Goal: Information Seeking & Learning: Learn about a topic

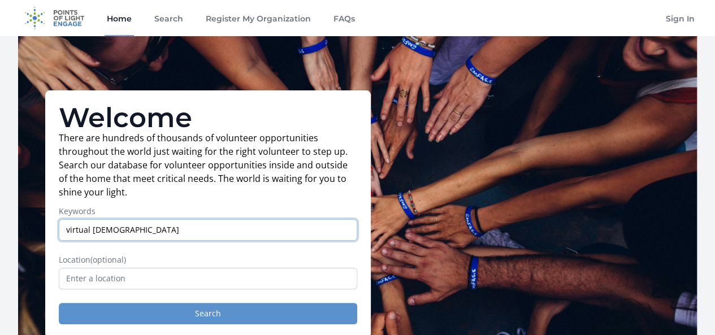
type input "virtual christian"
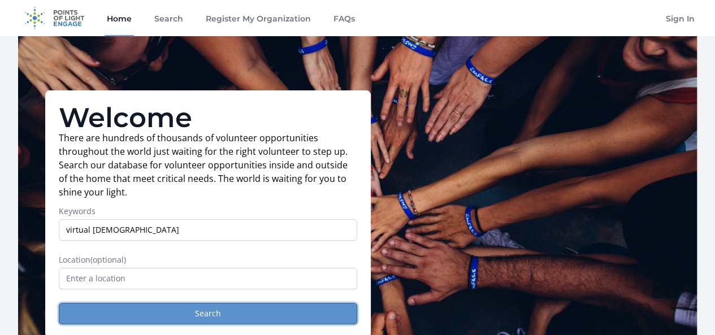
click at [207, 318] on button "Search" at bounding box center [208, 313] width 298 height 21
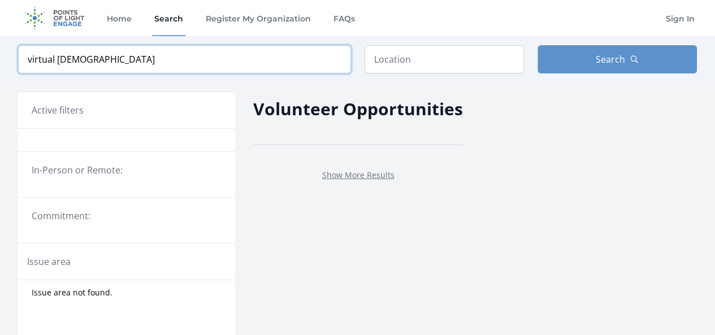
drag, startPoint x: 94, startPoint y: 58, endPoint x: 0, endPoint y: 59, distance: 94.4
click at [0, 59] on div "Keyword virtual christian Location Search" at bounding box center [357, 59] width 715 height 46
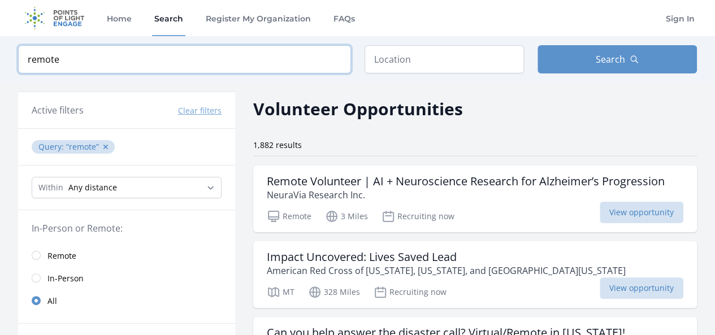
type input "remote"
click button "submit" at bounding box center [0, 0] width 0 height 0
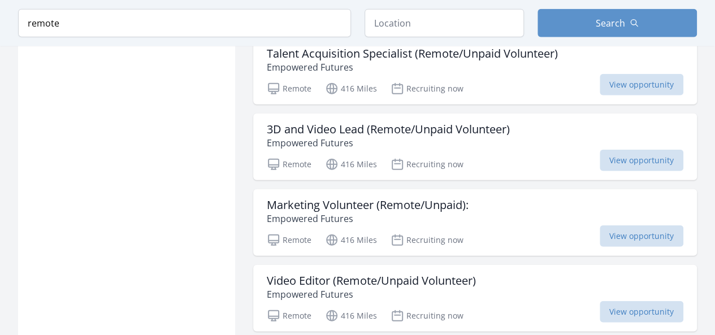
scroll to position [1357, 0]
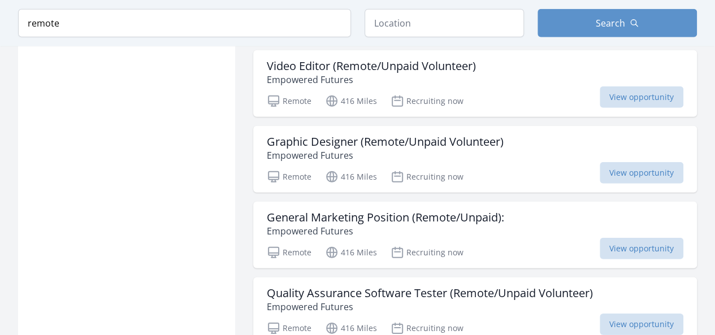
scroll to position [1583, 0]
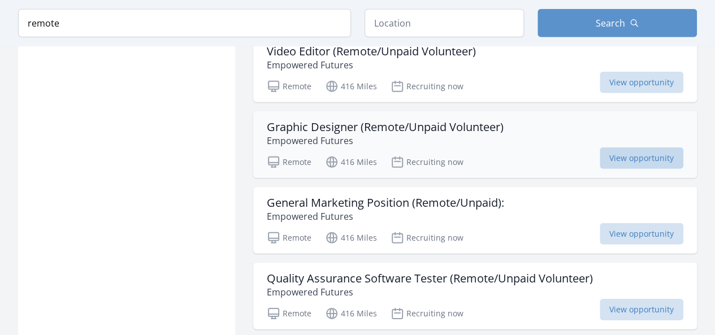
click at [629, 149] on span "View opportunity" at bounding box center [642, 158] width 84 height 21
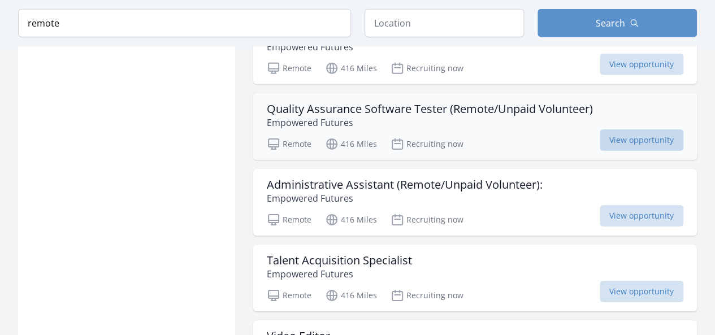
click at [630, 129] on span "View opportunity" at bounding box center [642, 139] width 84 height 21
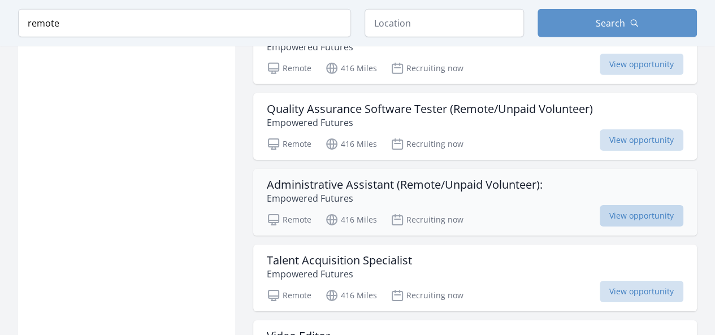
click at [646, 205] on span "View opportunity" at bounding box center [642, 215] width 84 height 21
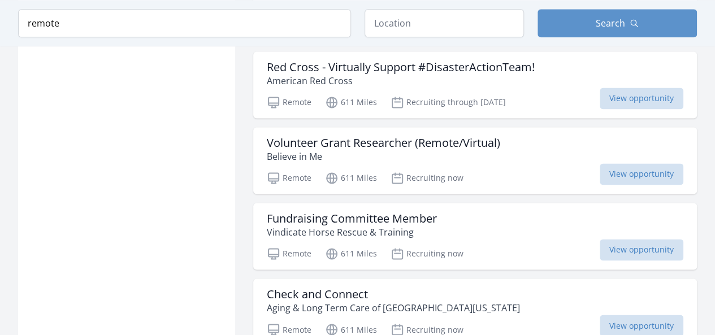
scroll to position [2940, 0]
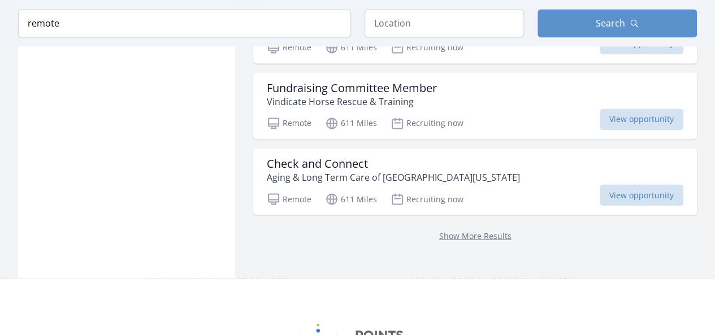
scroll to position [3053, 0]
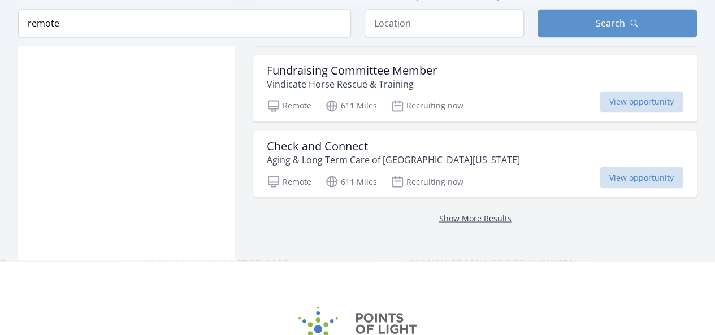
click at [467, 213] on link "Show More Results" at bounding box center [475, 218] width 72 height 11
click at [471, 213] on link "Show More Results" at bounding box center [475, 218] width 72 height 11
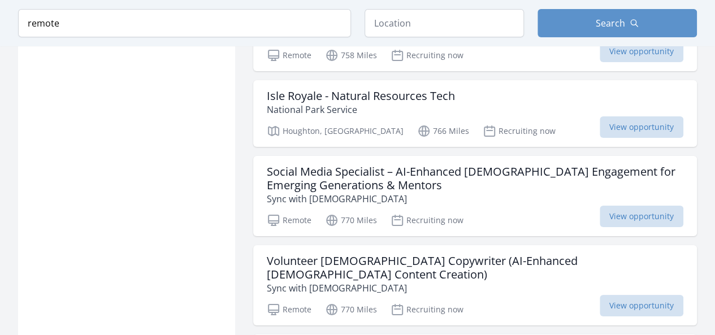
scroll to position [4183, 0]
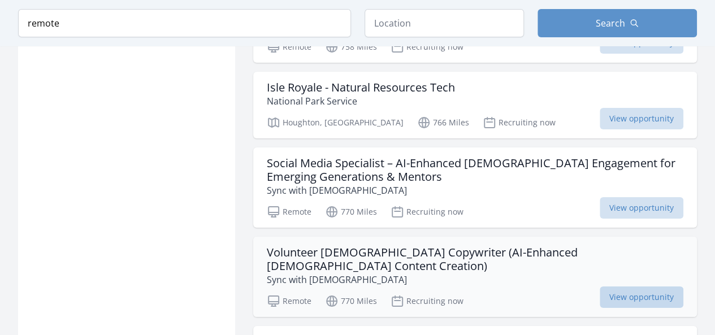
click at [626, 287] on span "View opportunity" at bounding box center [642, 297] width 84 height 21
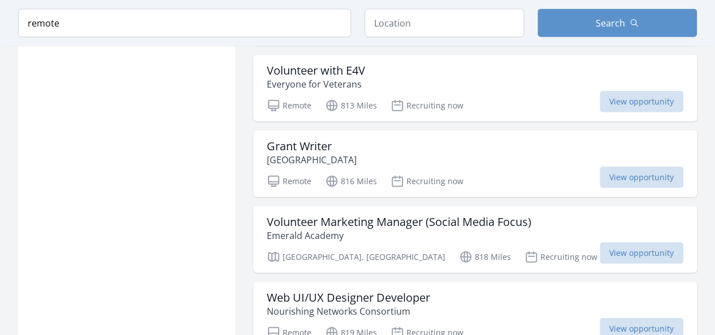
scroll to position [5653, 0]
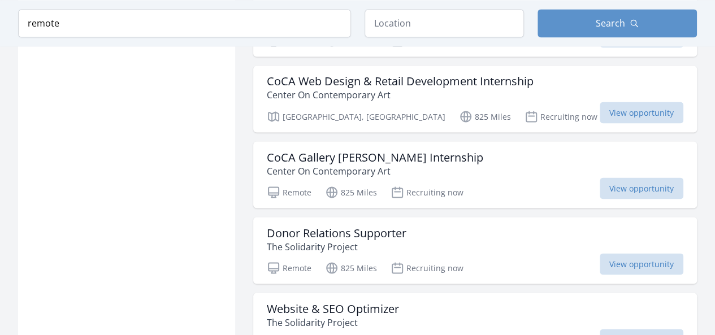
scroll to position [7405, 0]
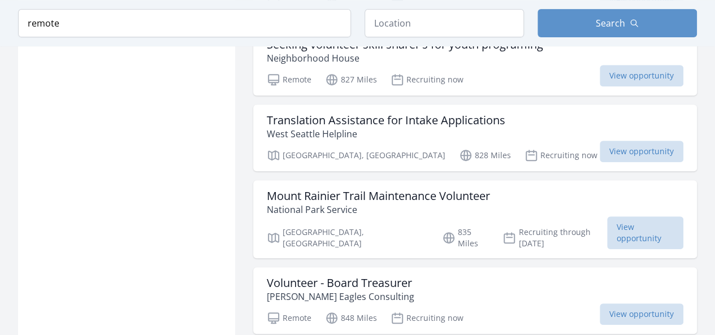
scroll to position [8819, 0]
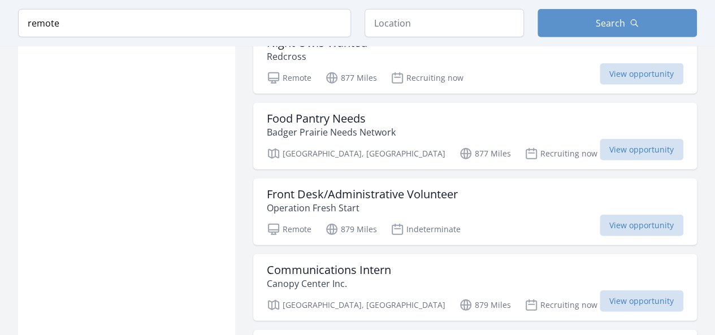
scroll to position [10119, 0]
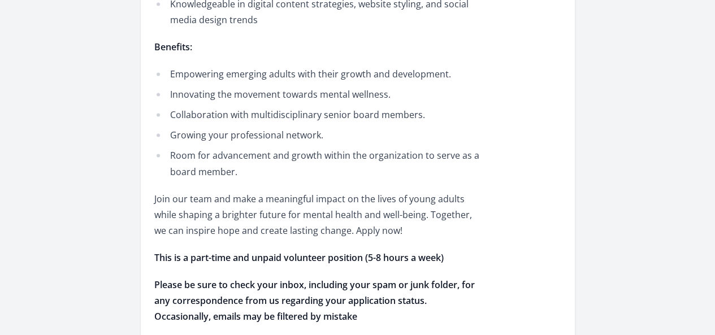
scroll to position [961, 0]
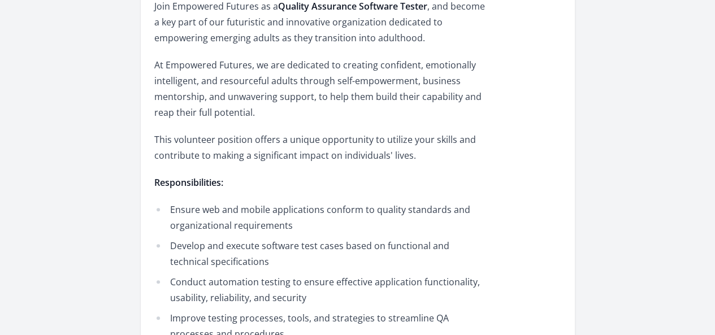
scroll to position [509, 0]
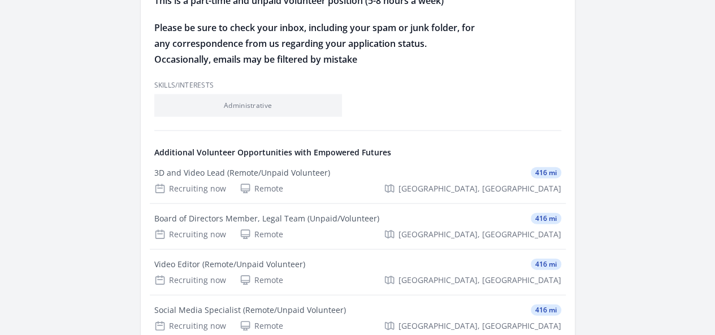
scroll to position [1244, 0]
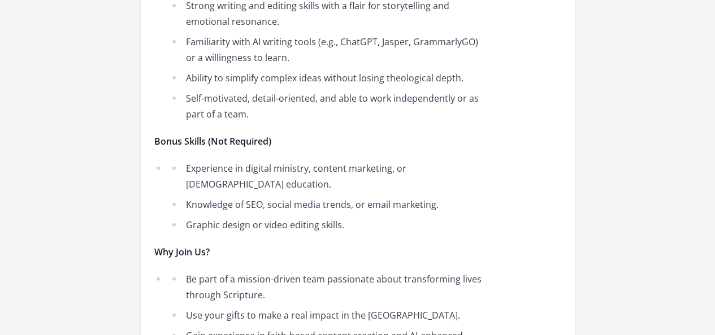
scroll to position [1526, 0]
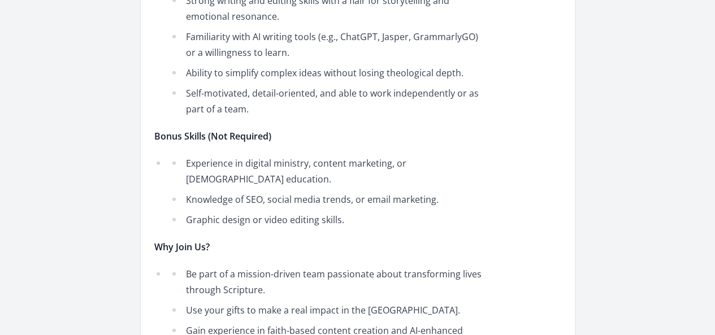
click at [0, 0] on link "Learn more about Sync with God" at bounding box center [0, 0] width 0 height 0
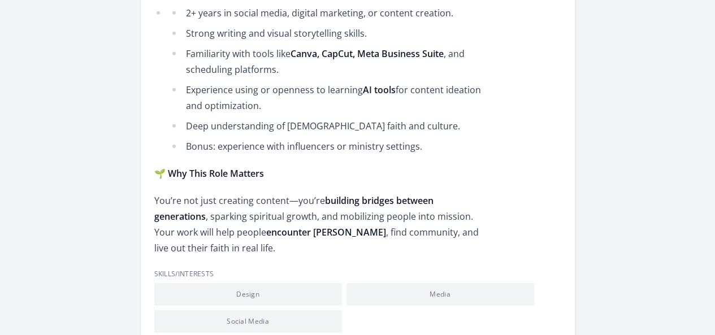
scroll to position [1752, 0]
